Goal: Transaction & Acquisition: Purchase product/service

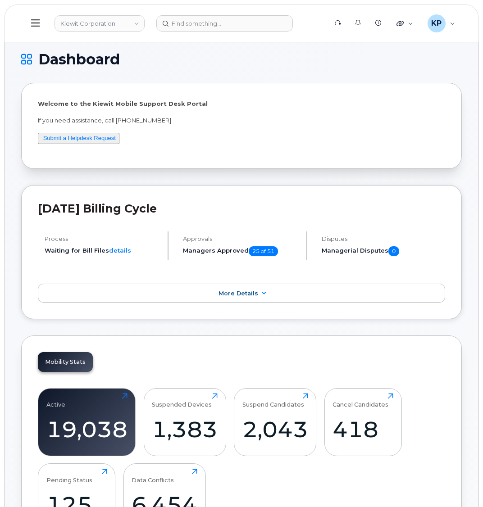
drag, startPoint x: 95, startPoint y: 26, endPoint x: 91, endPoint y: 32, distance: 6.6
click at [95, 26] on link "Kiewit Corporation" at bounding box center [99, 23] width 90 height 16
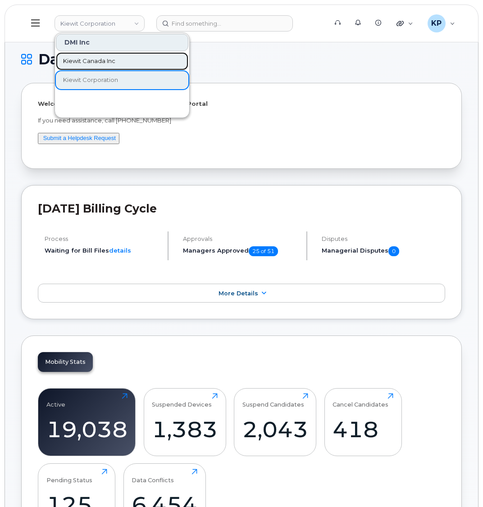
click at [87, 63] on span "Kiewit Canada Inc" at bounding box center [89, 61] width 52 height 9
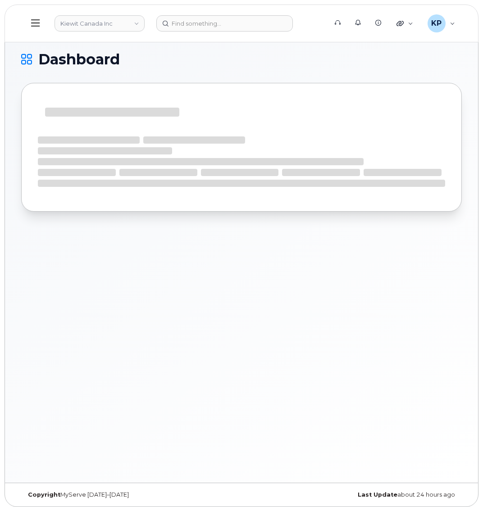
click at [37, 19] on icon at bounding box center [35, 23] width 9 height 10
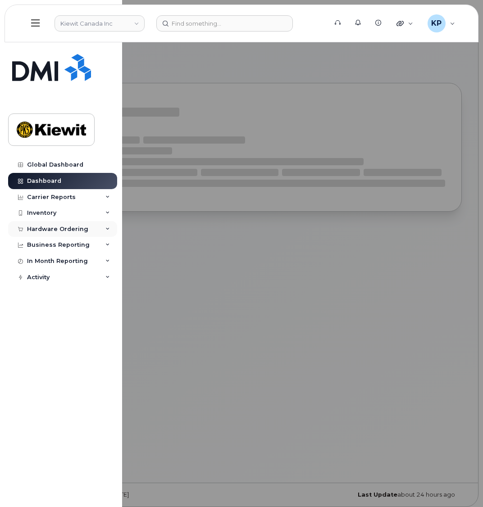
click at [86, 230] on div "Hardware Ordering" at bounding box center [62, 229] width 109 height 16
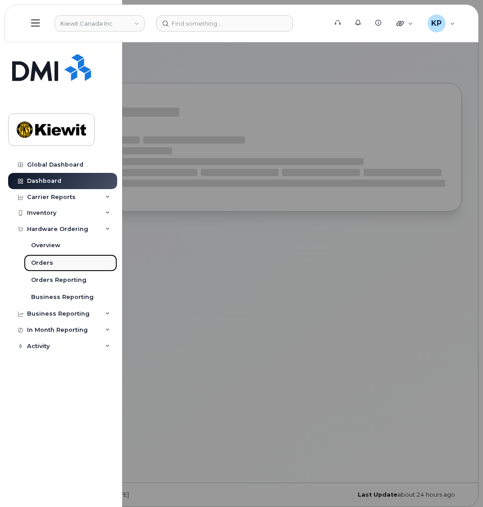
click at [54, 260] on link "Orders" at bounding box center [70, 262] width 93 height 17
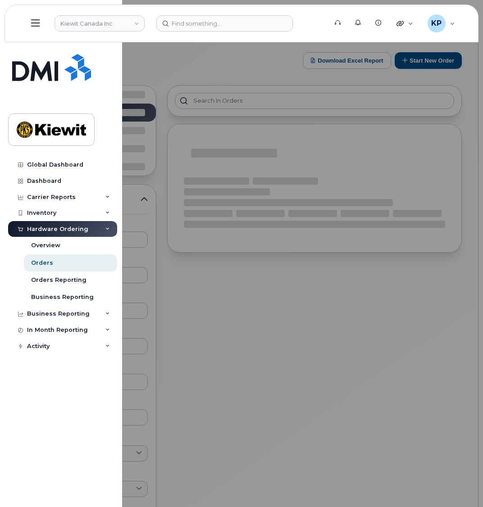
click at [373, 314] on div at bounding box center [241, 253] width 483 height 507
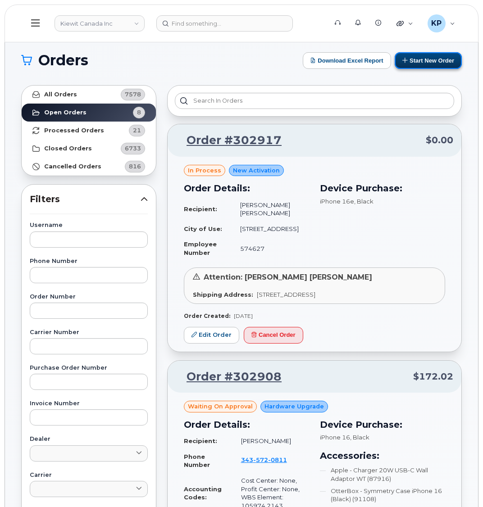
click at [410, 62] on button "Start New Order" at bounding box center [427, 60] width 67 height 17
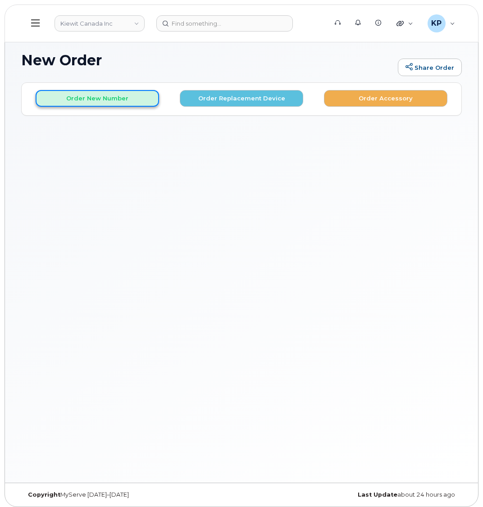
click at [80, 94] on button "Order New Number" at bounding box center [97, 98] width 123 height 17
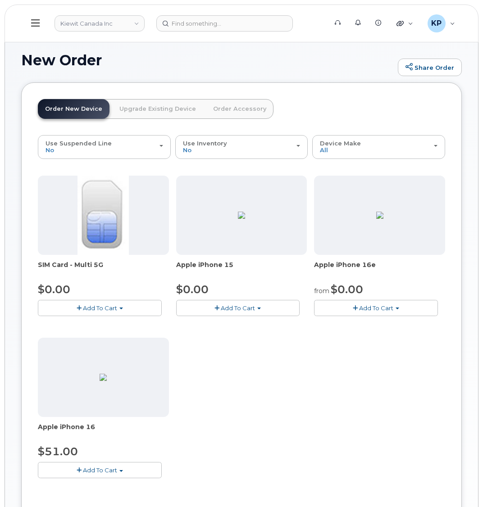
click at [339, 306] on button "Add To Cart" at bounding box center [376, 308] width 124 height 16
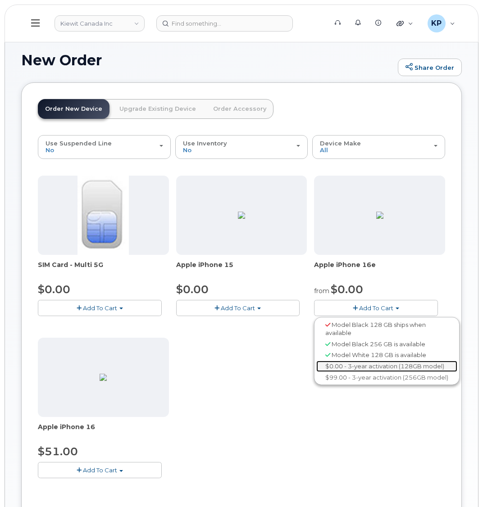
click at [342, 365] on link "$0.00 - 3-year activation (128GB model)" at bounding box center [386, 366] width 141 height 11
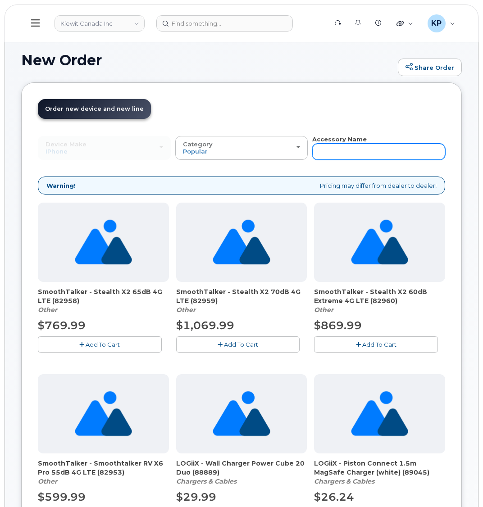
click at [388, 147] on input "text" at bounding box center [378, 152] width 133 height 16
type input "otterbox"
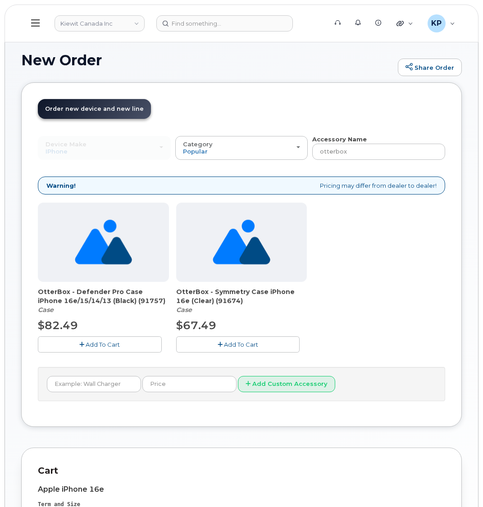
click at [196, 342] on button "Add To Cart" at bounding box center [238, 344] width 124 height 16
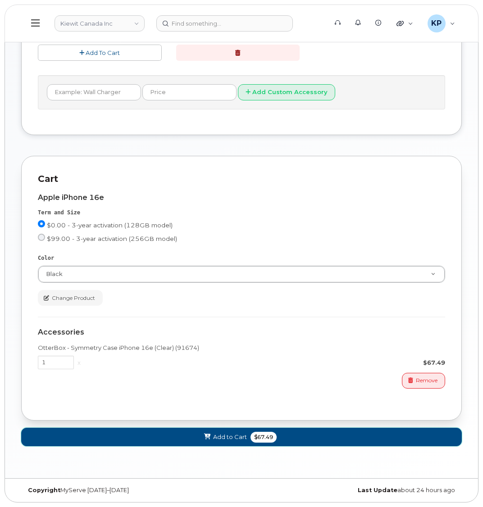
click at [185, 429] on button "Add to Cart $67.49" at bounding box center [241, 437] width 440 height 18
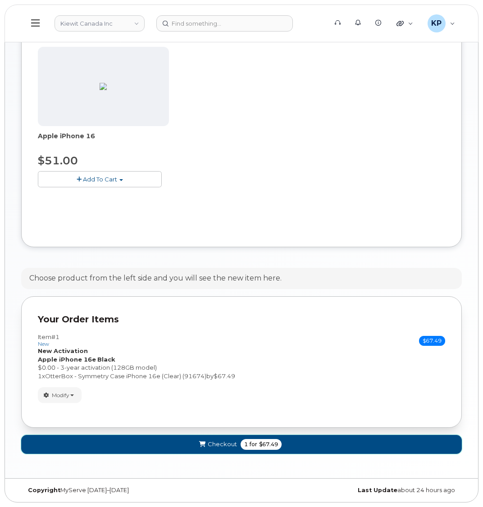
click at [200, 439] on button "Checkout 1 for $67.49" at bounding box center [241, 444] width 440 height 18
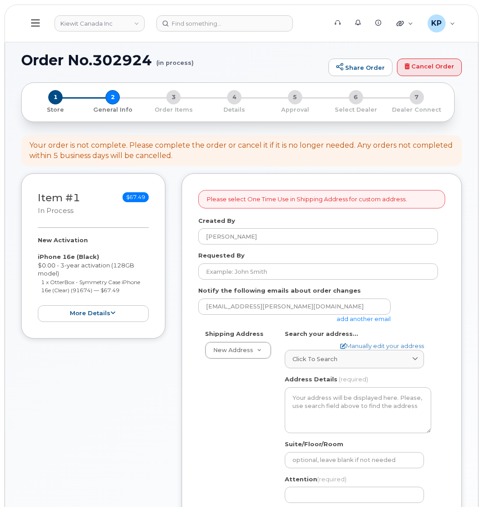
select select
click at [370, 320] on link "add another email" at bounding box center [363, 318] width 54 height 7
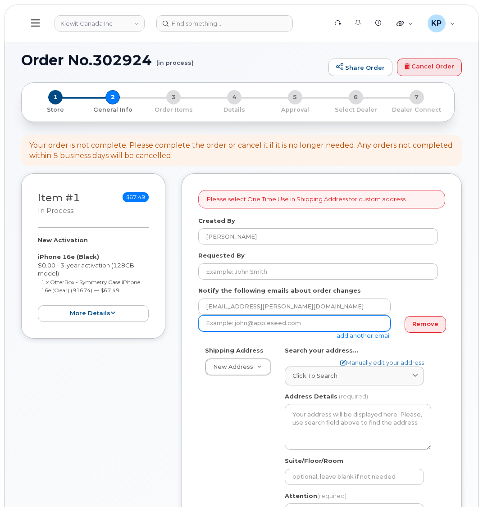
click at [251, 325] on input "email" at bounding box center [294, 323] width 192 height 16
paste input "Mary.Stein@kiewit.com"
type input "Mary.Stein@kiewit.com"
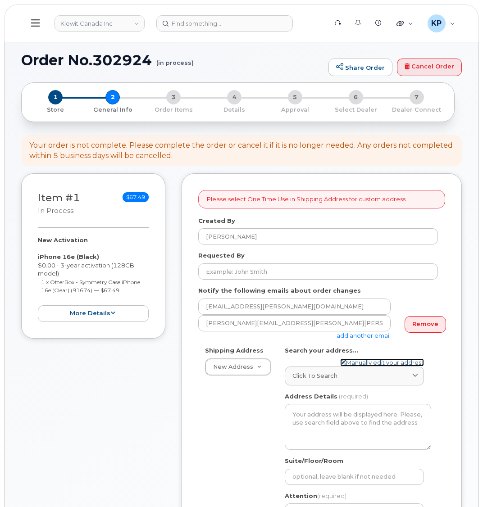
click at [364, 361] on link "Manually edit your address" at bounding box center [382, 362] width 84 height 9
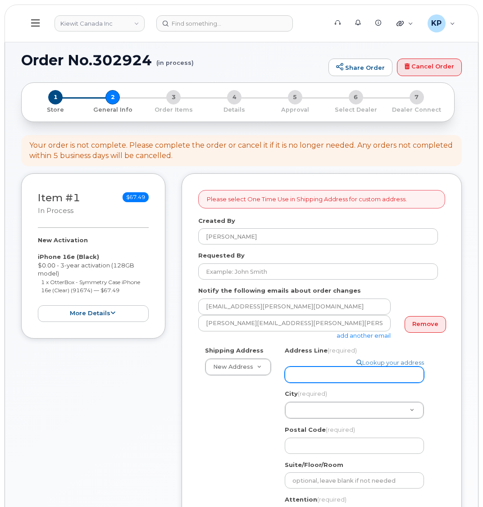
click at [358, 366] on input "Address Line (required)" at bounding box center [354, 374] width 139 height 16
click at [341, 366] on input "Address Line (required)" at bounding box center [354, 374] width 139 height 16
paste input "14 Lower Jarvis Street"
select select
type input "14 Lower Jarvis Street"
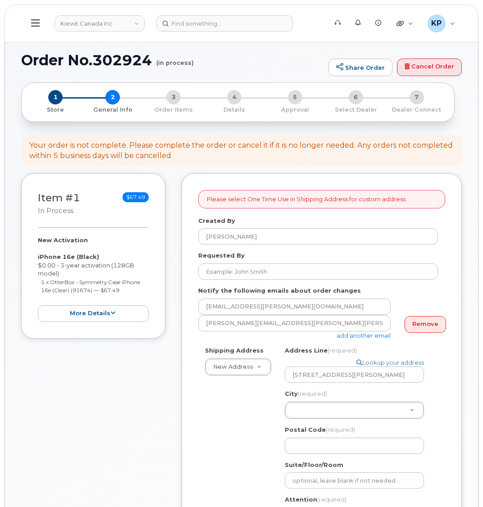
click at [261, 401] on div "Shipping Address New Address New Address M-100 Ilsley Avenue 10333 Southport Ro…" at bounding box center [317, 455] width 239 height 219
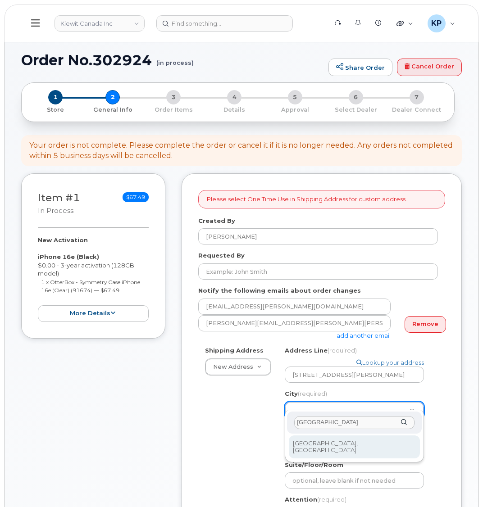
type input "Toronto"
select select
type input "4934"
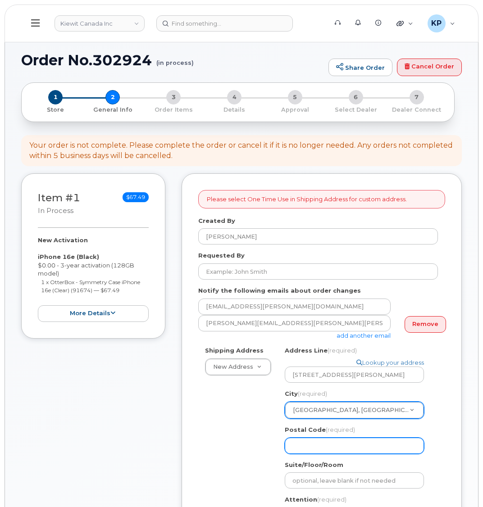
click at [318, 439] on input "Postal Code (required)" at bounding box center [354, 446] width 139 height 16
select select
type input "M"
select select
type input "M5"
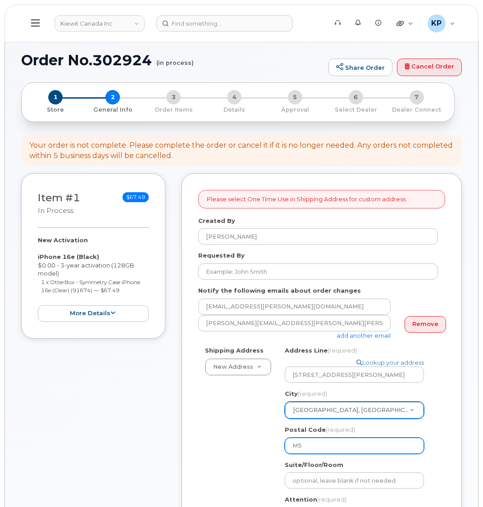
select select
type input "M5E"
select select
type input "M5E 1"
select select
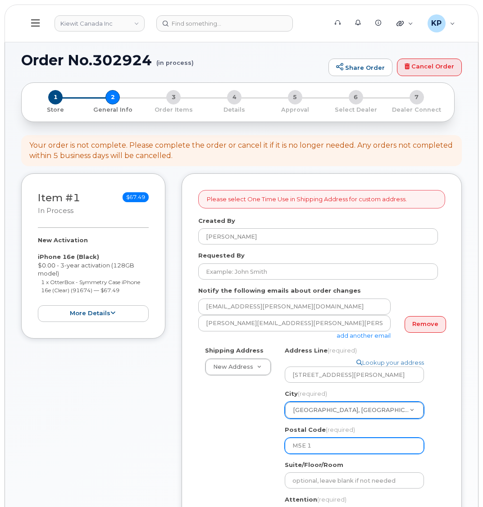
type input "M5E 1n"
select select
type input "M5E 1"
select select
type input "M5E 1N"
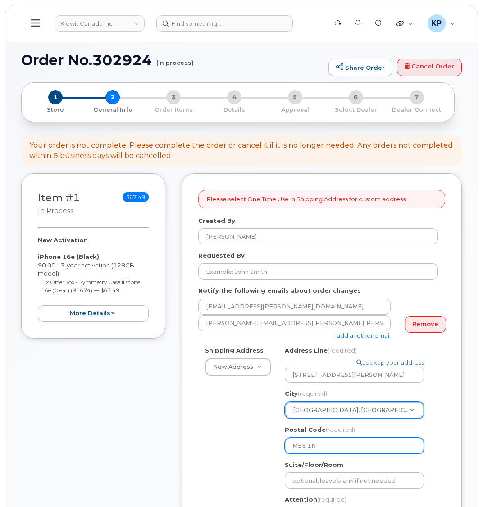
select select
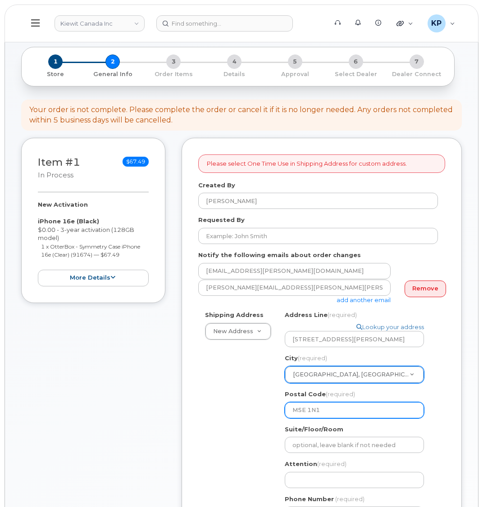
scroll to position [45, 0]
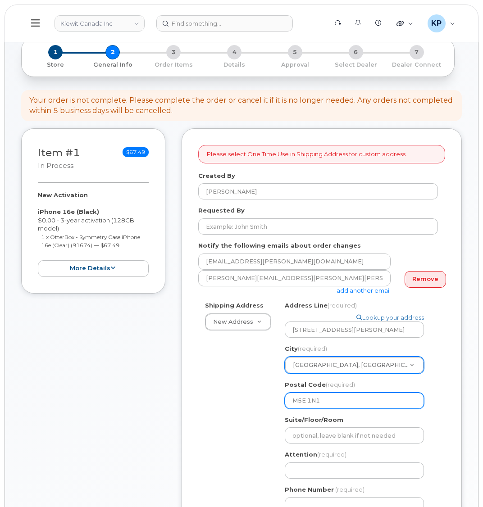
type input "M5E 1N1"
click at [309, 454] on div "Attention (required)" at bounding box center [358, 464] width 146 height 28
drag, startPoint x: 307, startPoint y: 458, endPoint x: 242, endPoint y: 450, distance: 64.9
click at [307, 462] on input "Attention (required)" at bounding box center [354, 470] width 139 height 16
click at [311, 466] on input "Attention (required)" at bounding box center [354, 470] width 139 height 16
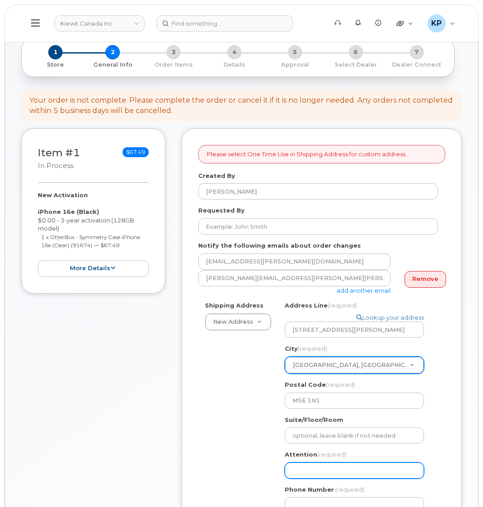
paste input "Frederic.Pelletier"
type input "Frederic.Pelletier"
select select
type input "Frederic.Pelletier"
click at [292, 462] on input "Frederic.Pelletier" at bounding box center [354, 470] width 139 height 16
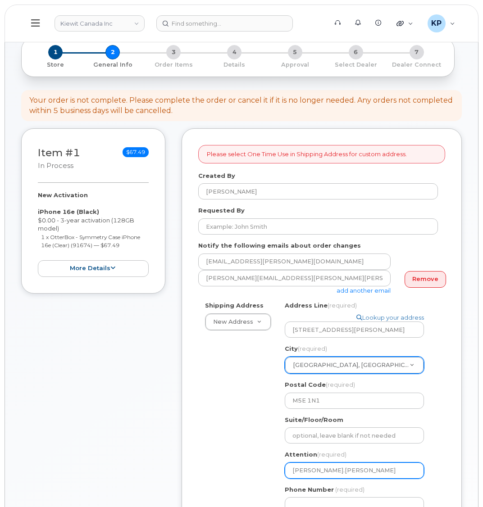
paste input "Prabhreet Khatrao"
select select
type input "Prabhreet KhatraoFrederic.Pelletier"
click at [372, 463] on input "Prabhreet KhatraoFrederic.Pelletier" at bounding box center [354, 470] width 139 height 16
select select
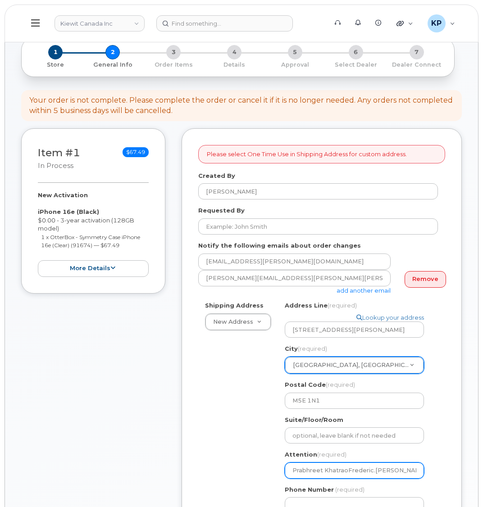
type input "Prabhreet KhatraoFredericPelletier"
select select
type input "Prabhreet KhatraoFrederic Pelletier"
click at [345, 463] on input "Prabhreet KhatraoFrederic Pelletier" at bounding box center [354, 470] width 139 height 16
drag, startPoint x: 408, startPoint y: 461, endPoint x: 347, endPoint y: 466, distance: 62.0
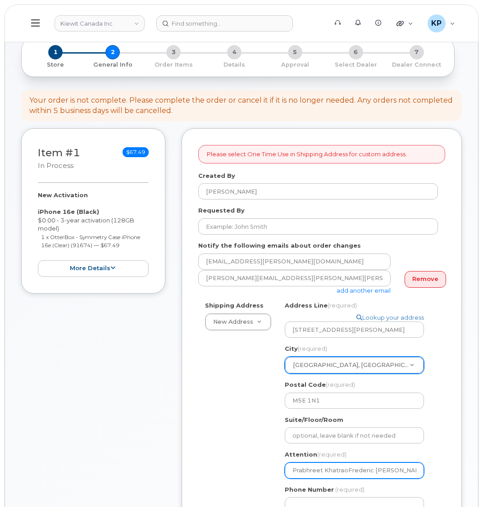
click at [347, 466] on input "Prabhreet KhatraoFrederic Pelletier" at bounding box center [354, 470] width 139 height 16
select select
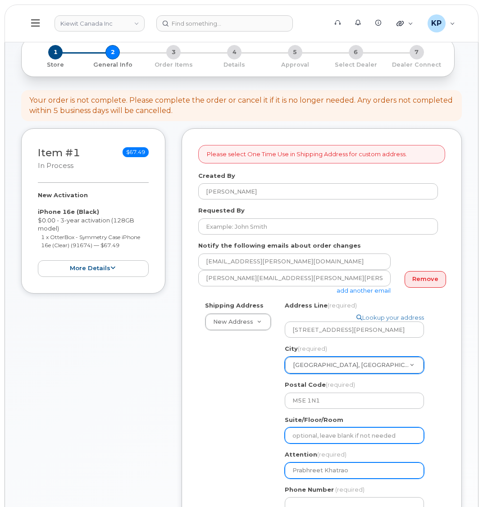
type input "Prabhreet Khatrao"
select select
type input "Prabhreet Khatrao &"
click at [378, 462] on input "Prabhreet Khatrao &" at bounding box center [354, 470] width 139 height 16
paste input "Frederic.Pellet"
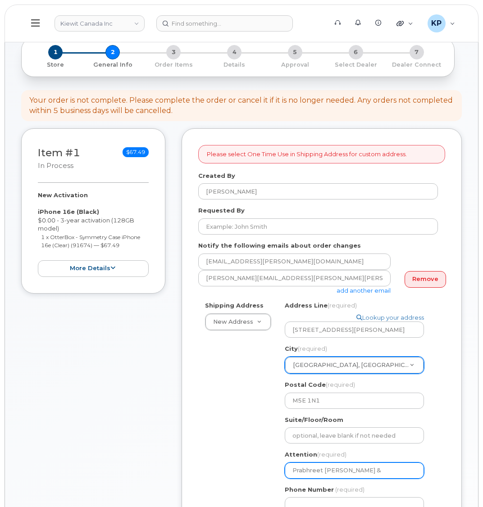
select select
type input "Prabhreet Khatrao & Frederic.Pellet"
click at [380, 464] on input "Prabhreet Khatrao & Frederic.Pellet" at bounding box center [354, 470] width 139 height 16
select select
type input "Prabhreet Khatrao & FredericPellet"
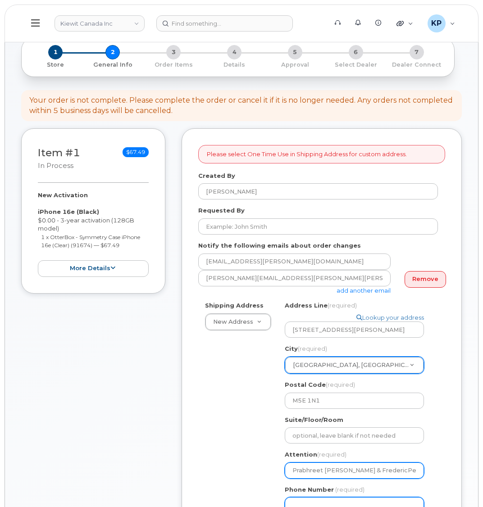
select select
type input "Prabhreet [PERSON_NAME] & [PERSON_NAME]"
click at [374, 497] on input "Phone Number" at bounding box center [354, 505] width 139 height 16
type input "8777727707"
select select
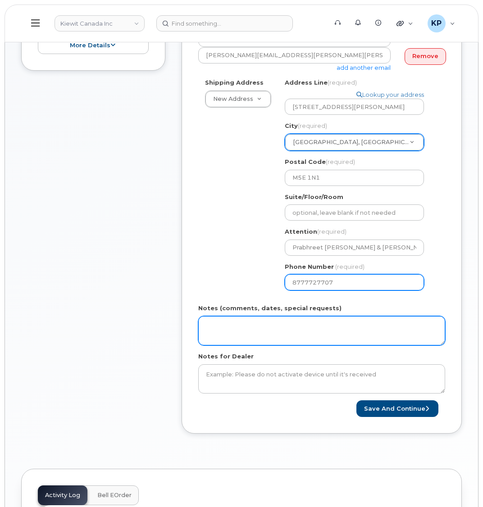
scroll to position [270, 0]
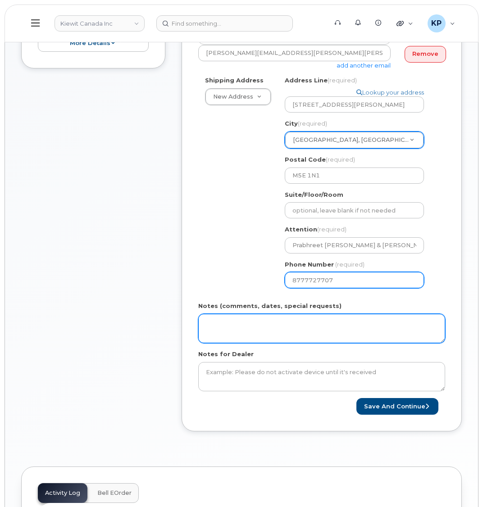
type input "8777727707"
click at [244, 319] on textarea "Notes (comments, dates, special requests)" at bounding box center [321, 329] width 247 height 30
type textarea "Please Ship ASAP"
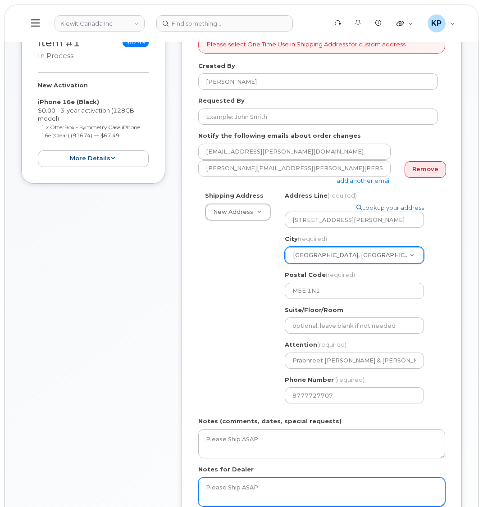
scroll to position [180, 0]
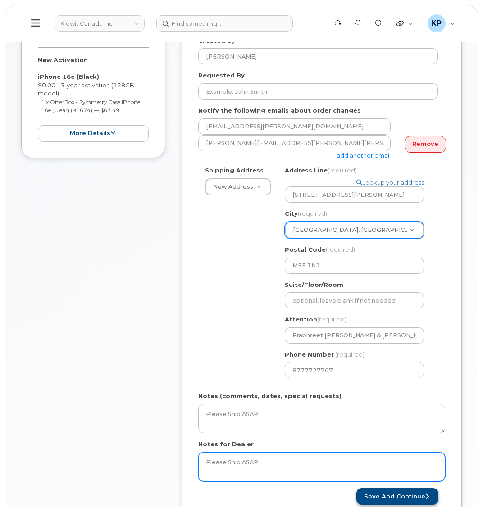
type textarea "Please Ship ASAP"
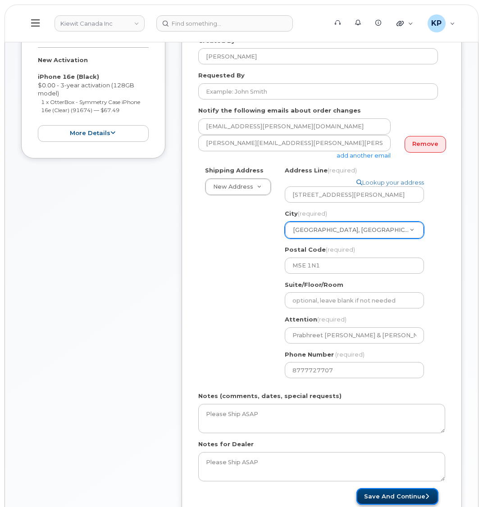
click at [391, 488] on button "Save and Continue" at bounding box center [397, 496] width 82 height 17
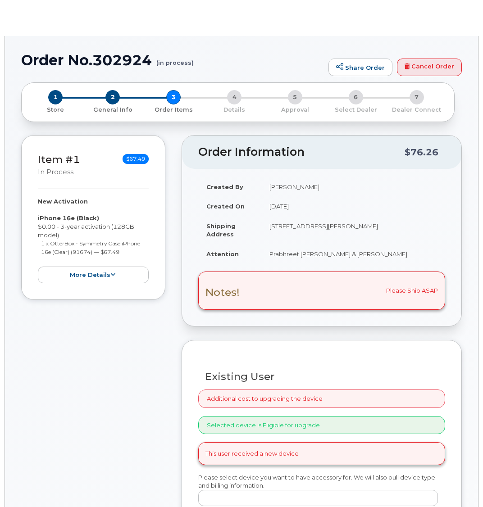
radio input "true"
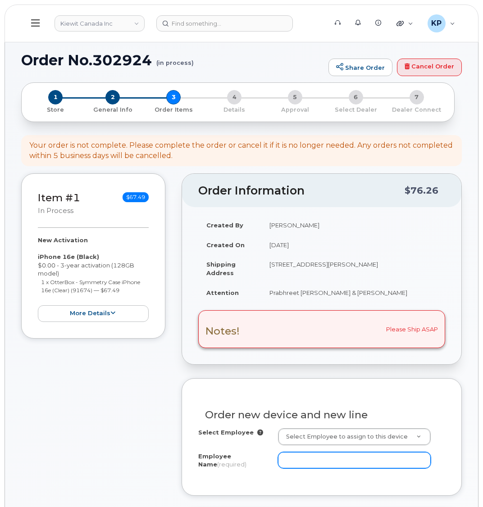
drag, startPoint x: 316, startPoint y: 467, endPoint x: 151, endPoint y: 428, distance: 168.8
click at [316, 467] on input "Employee Name (required)" at bounding box center [354, 460] width 153 height 16
click at [329, 460] on input "Employee Name (required)" at bounding box center [354, 460] width 153 height 16
paste input "Prabhreet.Khatrao"
click at [317, 462] on input "Prabhreet.Khatrao" at bounding box center [354, 460] width 153 height 16
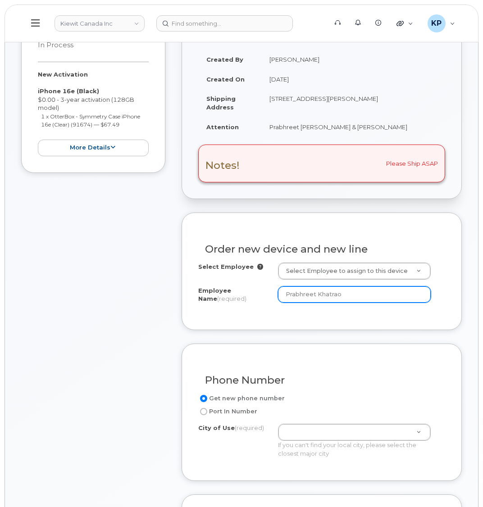
scroll to position [180, 0]
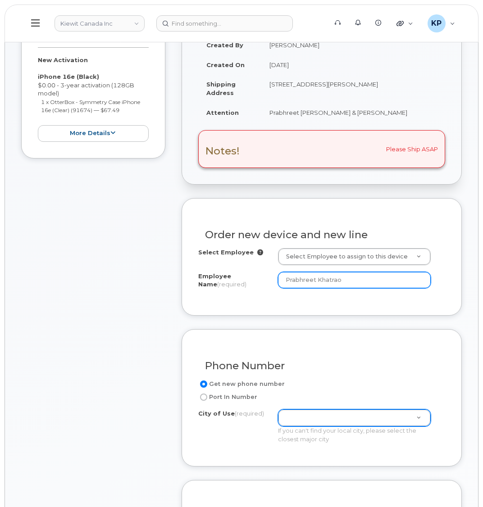
type input "Prabhreet Khatrao"
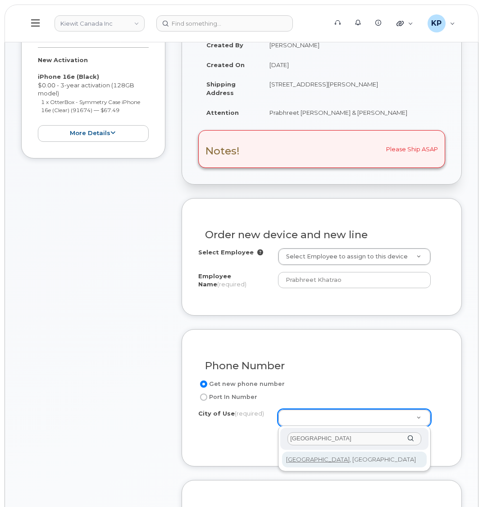
type input "Toronto"
drag, startPoint x: 305, startPoint y: 453, endPoint x: 298, endPoint y: 452, distance: 6.9
type input "4934"
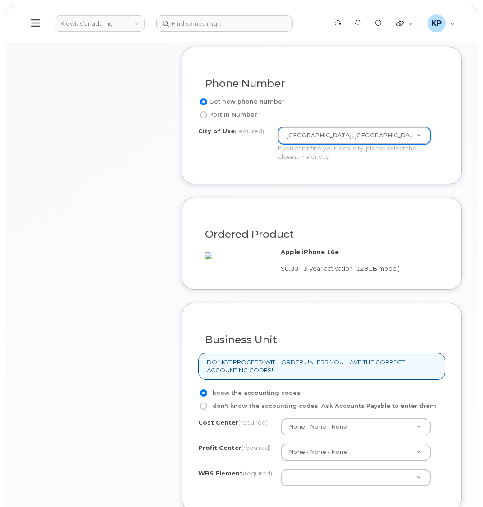
scroll to position [495, 0]
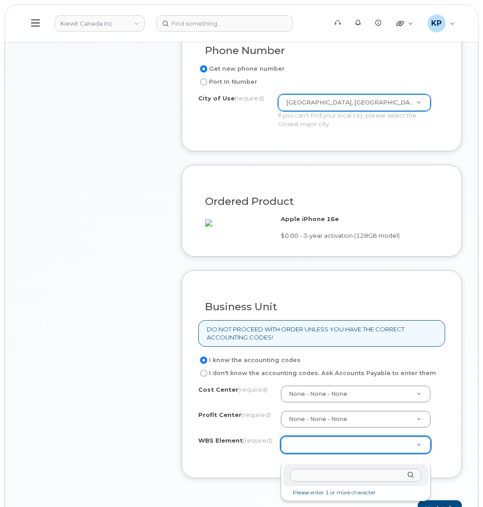
paste input "104678.1184"
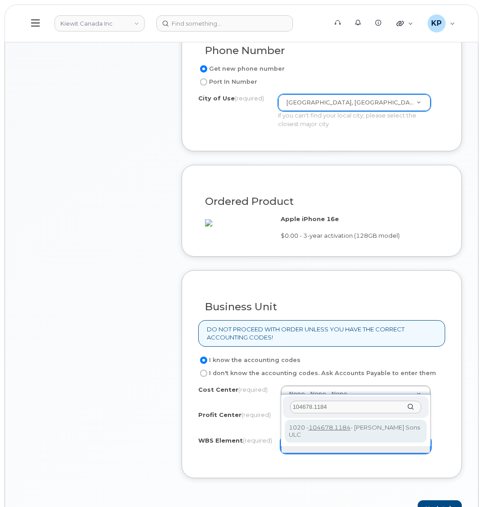
type input "104678.1184"
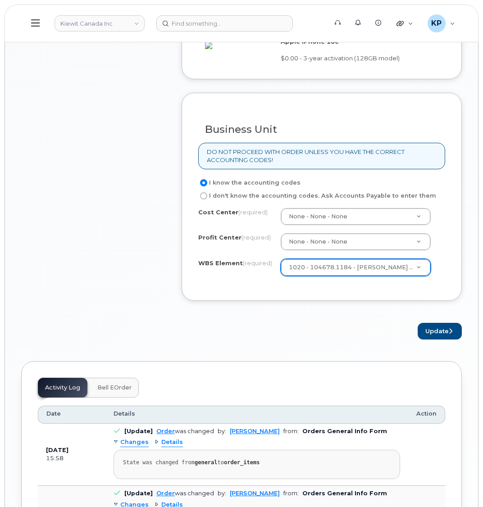
scroll to position [720, 0]
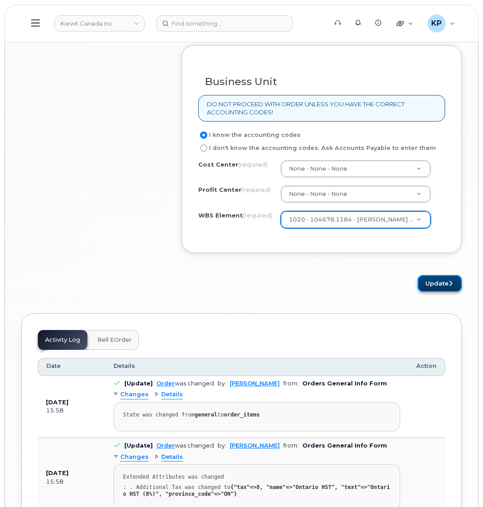
click at [438, 292] on button "Update" at bounding box center [439, 283] width 44 height 17
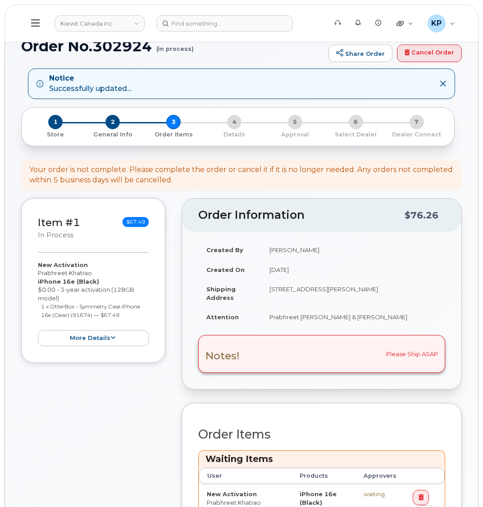
scroll to position [270, 0]
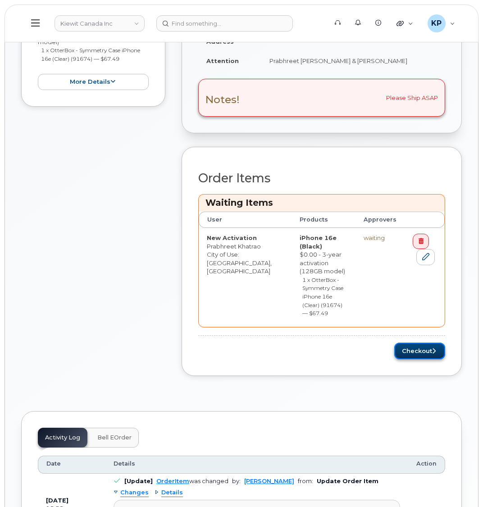
click at [399, 343] on button "Checkout" at bounding box center [419, 351] width 51 height 17
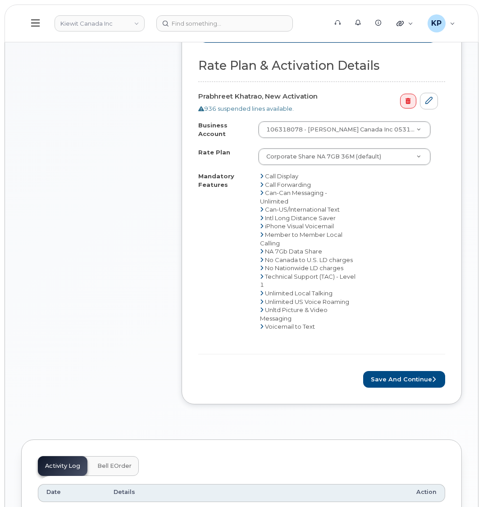
scroll to position [495, 0]
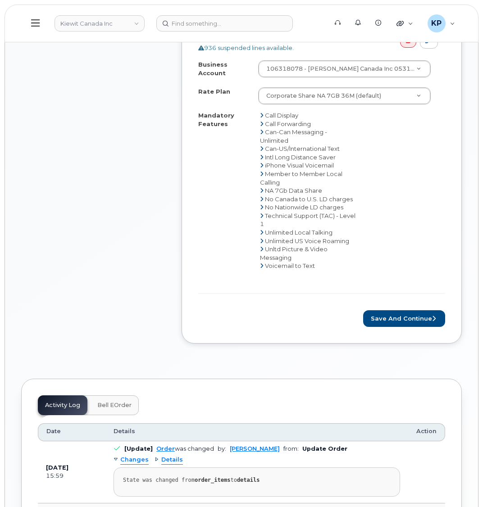
click at [384, 305] on form "Rate Plan & Activation Details Prabhreet Khatrao, New Activation 936 suspended …" at bounding box center [321, 162] width 247 height 329
click at [384, 311] on button "Save and Continue" at bounding box center [404, 318] width 82 height 17
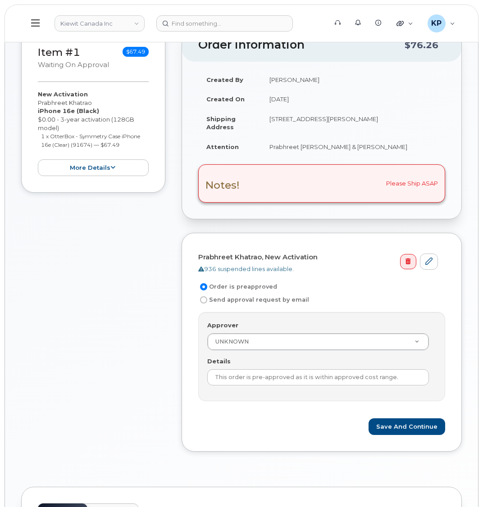
scroll to position [180, 0]
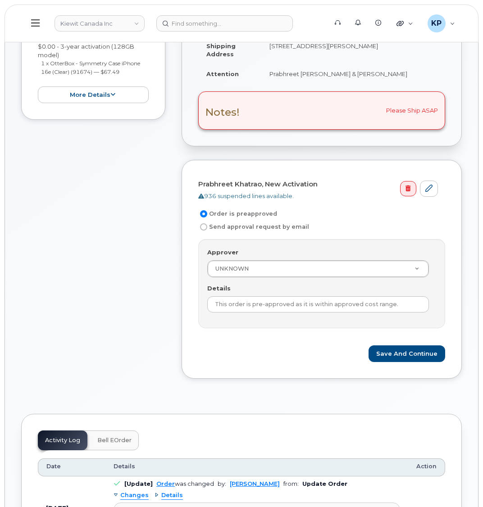
click at [201, 227] on input "Send approval request by email" at bounding box center [203, 226] width 7 height 7
radio input "true"
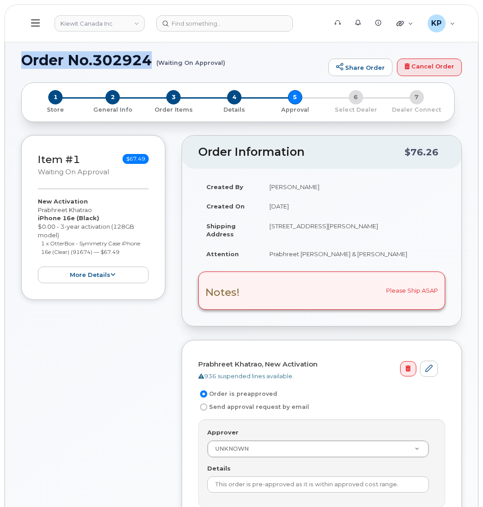
drag, startPoint x: 23, startPoint y: 63, endPoint x: 151, endPoint y: 58, distance: 128.4
click at [151, 58] on h1 "Order No.302924 (Waiting On Approval)" at bounding box center [172, 60] width 303 height 16
copy h1 "Order No.302924"
click at [95, 57] on h1 "Order No.302924 (Waiting On Approval)" at bounding box center [172, 60] width 303 height 16
drag, startPoint x: 96, startPoint y: 59, endPoint x: 154, endPoint y: 59, distance: 57.6
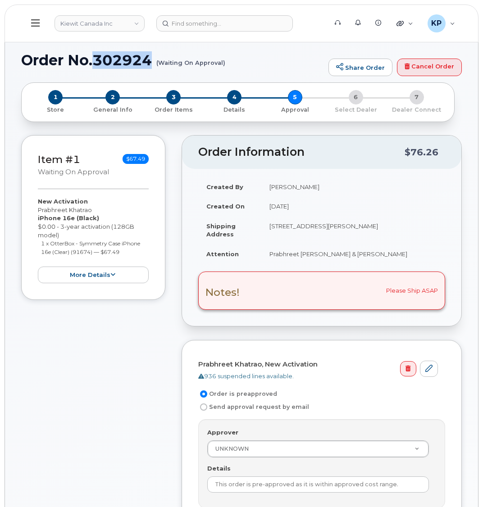
click at [154, 59] on h1 "Order No.302924 (Waiting On Approval)" at bounding box center [172, 60] width 303 height 16
copy h1 "302924"
click at [150, 60] on h1 "Order No.302924 (Waiting On Approval)" at bounding box center [172, 60] width 303 height 16
drag, startPoint x: 153, startPoint y: 60, endPoint x: 22, endPoint y: 62, distance: 131.0
click at [22, 62] on h1 "Order No.302924 (Waiting On Approval)" at bounding box center [172, 60] width 303 height 16
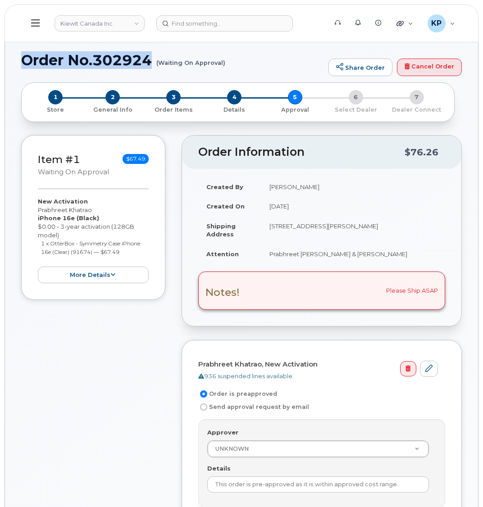
copy h1 "Order No.302924"
